Goal: Information Seeking & Learning: Learn about a topic

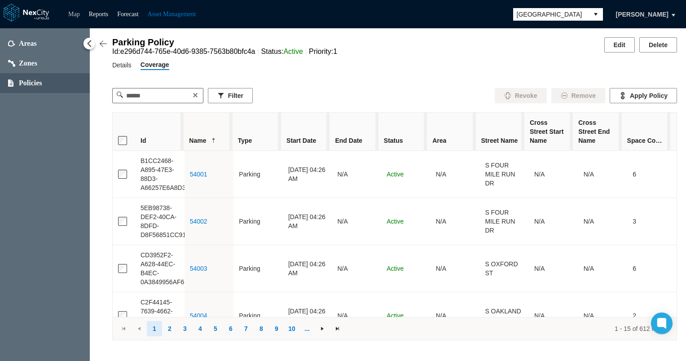
click at [75, 14] on link "Map" at bounding box center [74, 14] width 12 height 7
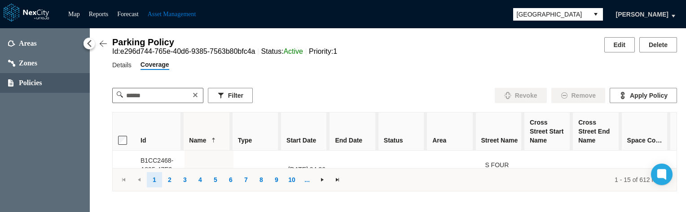
click at [388, 56] on div "Parking Policy Id : e296d744-765e-40d6-9385-7563b80bfc4a Status : Active Priori…" at bounding box center [388, 46] width 578 height 18
click at [236, 99] on button "Filter" at bounding box center [230, 95] width 45 height 15
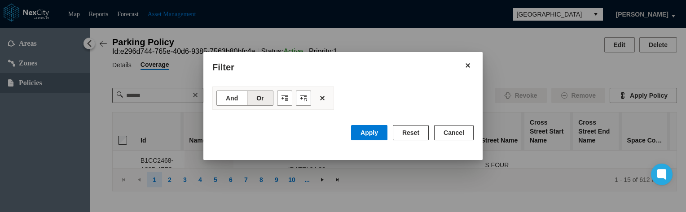
click at [451, 132] on button "Cancel" at bounding box center [454, 132] width 40 height 15
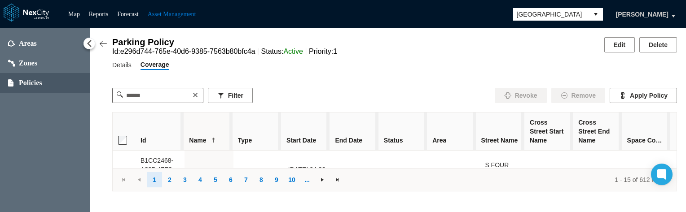
click at [416, 59] on div "Parking Policy Id : e296d744-765e-40d6-9385-7563b80bfc4a Status : Active Priori…" at bounding box center [388, 114] width 578 height 154
